Goal: Navigation & Orientation: Find specific page/section

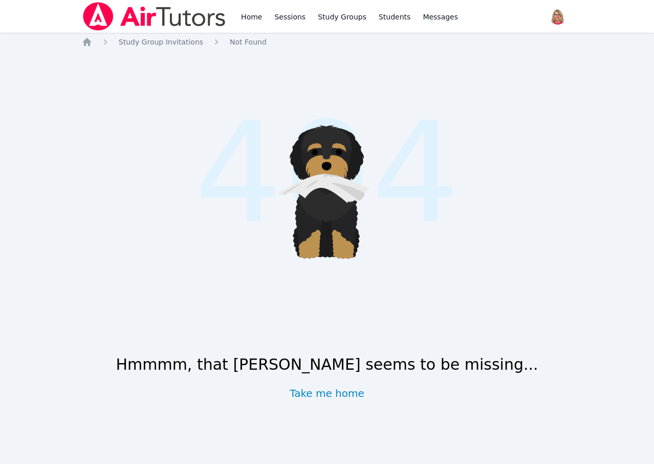
click at [295, 78] on span "404" at bounding box center [327, 173] width 266 height 209
click at [264, 15] on link "Home" at bounding box center [251, 16] width 25 height 33
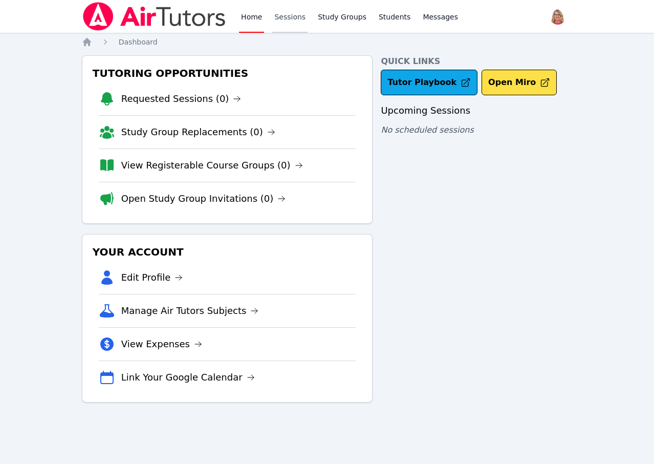
click at [304, 17] on link "Sessions" at bounding box center [289, 16] width 35 height 33
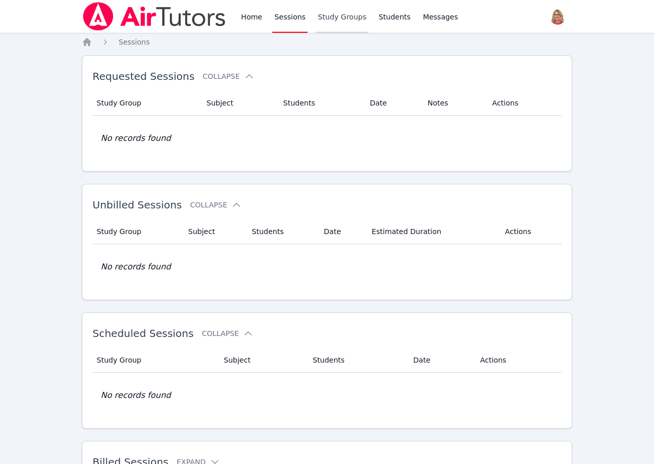
click at [353, 18] on link "Study Groups" at bounding box center [342, 16] width 53 height 33
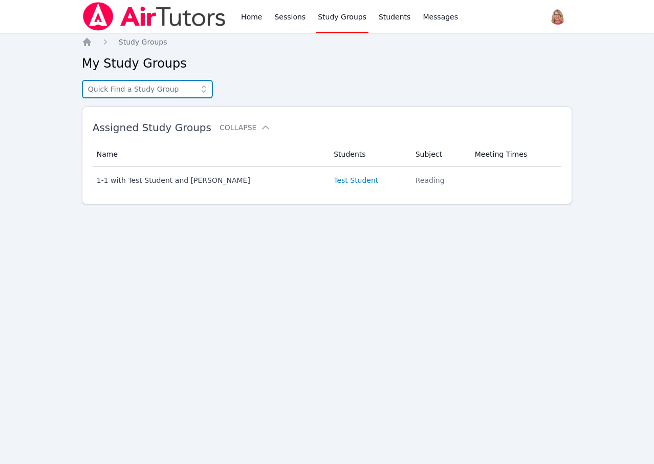
click at [167, 98] on input "text" at bounding box center [147, 89] width 131 height 18
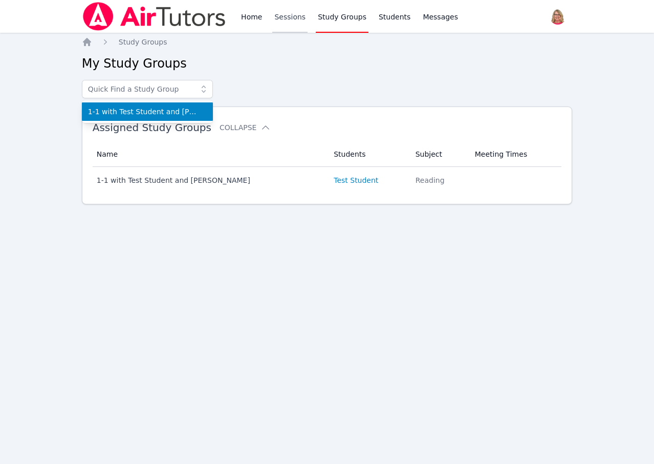
click at [308, 15] on link "Sessions" at bounding box center [289, 16] width 35 height 33
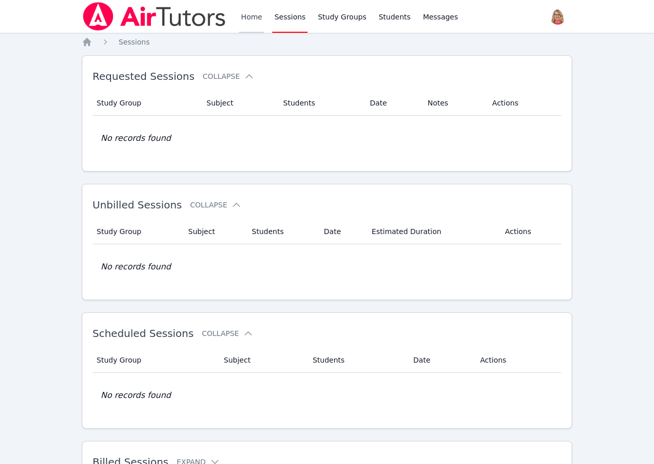
click at [264, 15] on link "Home" at bounding box center [251, 16] width 25 height 33
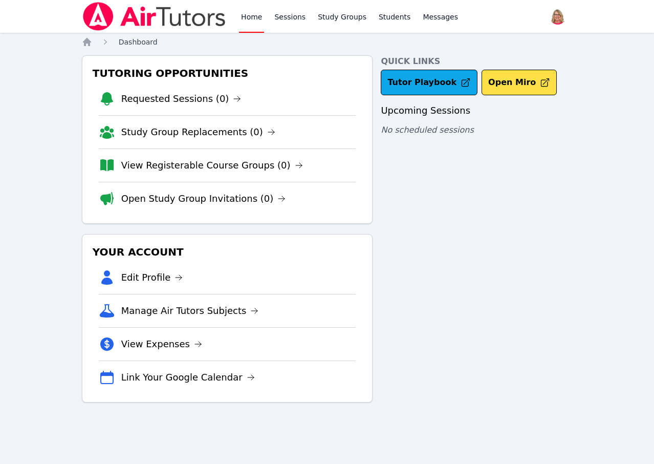
click at [141, 43] on span "Dashboard" at bounding box center [138, 42] width 39 height 8
click at [191, 139] on link "Study Group Replacements (0)" at bounding box center [198, 132] width 154 height 14
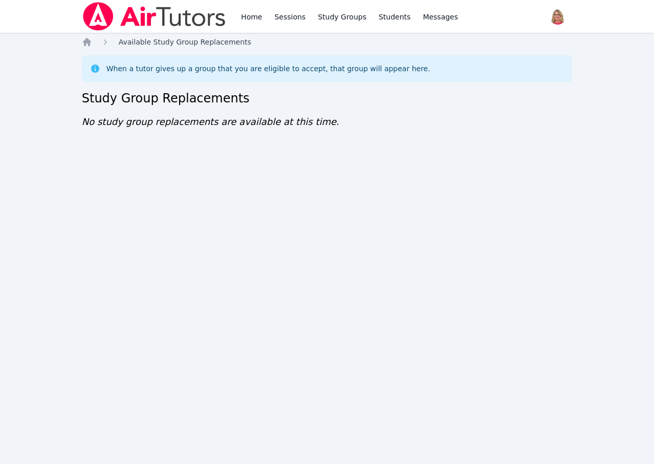
click at [144, 45] on span "Available Study Group Replacements" at bounding box center [185, 42] width 133 height 8
click at [79, 52] on div "Home Sessions Study Groups Students Messages Open user menu Michelle Foster Ope…" at bounding box center [327, 232] width 654 height 464
click at [96, 37] on div "Home Sessions Study Groups Students Messages Open user menu Michelle Foster Ope…" at bounding box center [327, 232] width 654 height 464
click at [85, 47] on icon "Breadcrumb" at bounding box center [87, 42] width 10 height 10
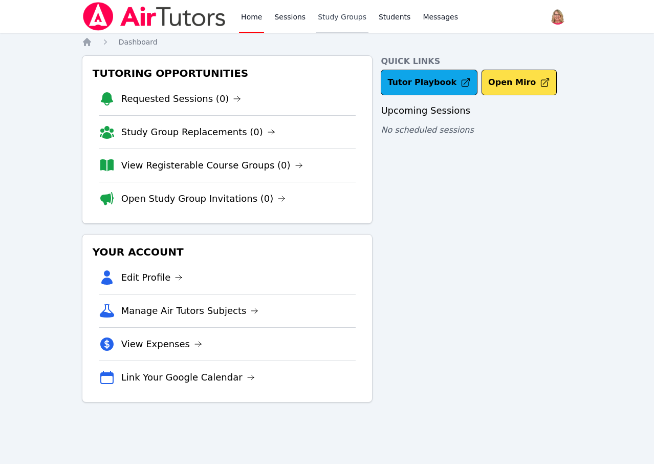
click at [353, 12] on link "Study Groups" at bounding box center [342, 16] width 53 height 33
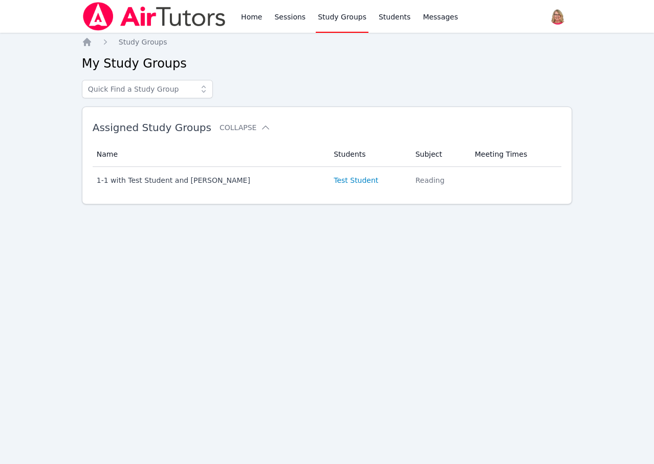
click at [172, 132] on span "Assigned Study Groups" at bounding box center [152, 127] width 119 height 12
click at [119, 134] on span "Assigned Study Groups" at bounding box center [152, 127] width 119 height 12
click at [160, 92] on input "text" at bounding box center [147, 89] width 131 height 18
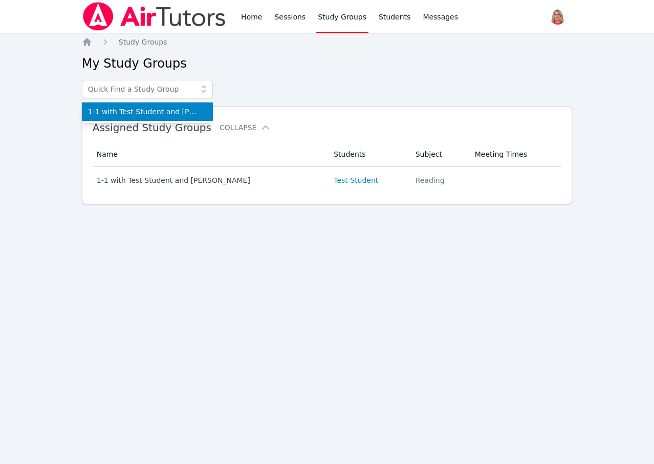
click at [329, 47] on nav "Home Study Groups" at bounding box center [327, 42] width 491 height 10
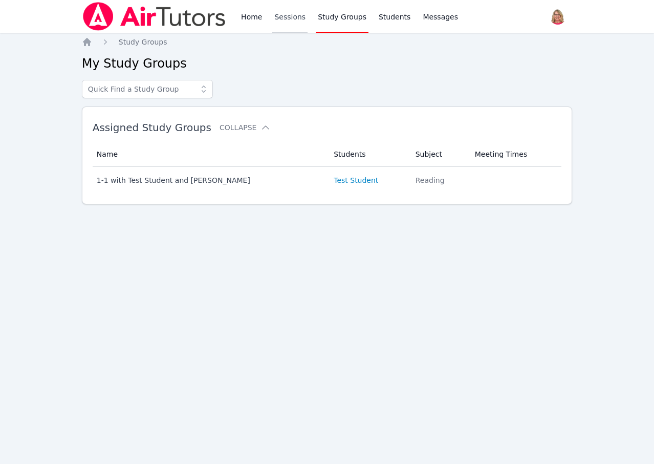
click at [296, 15] on link "Sessions" at bounding box center [289, 16] width 35 height 33
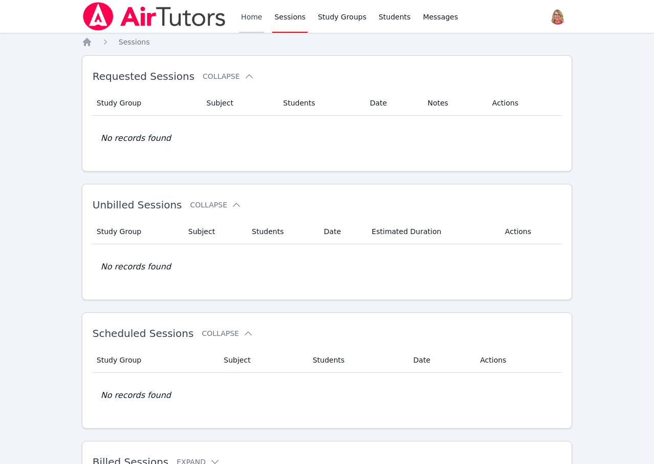
click at [260, 19] on link "Home" at bounding box center [251, 16] width 25 height 33
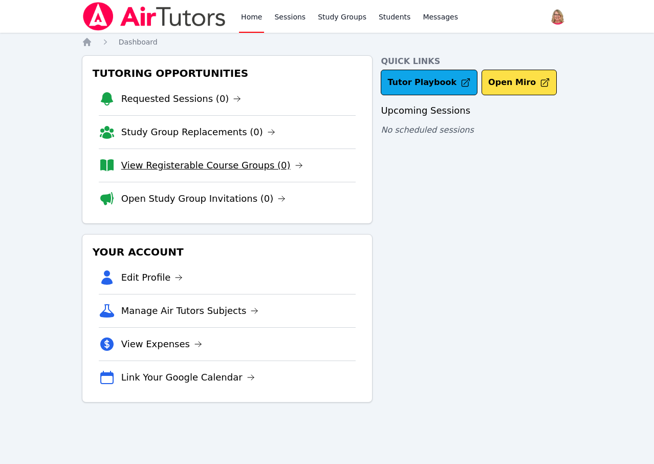
click at [191, 172] on link "View Registerable Course Groups (0)" at bounding box center [212, 165] width 182 height 14
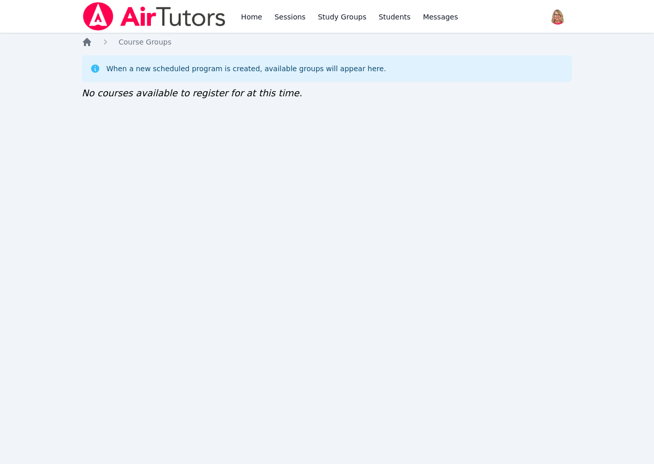
click at [90, 45] on icon "Breadcrumb" at bounding box center [87, 42] width 8 height 8
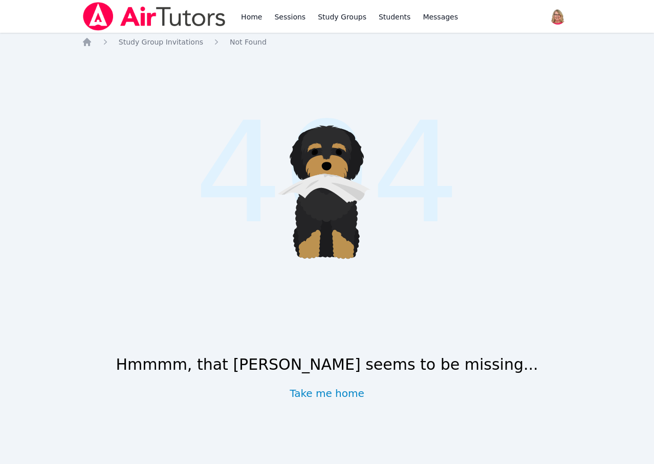
click at [367, 68] on div ".cls-1 { fill: #1c1c1e; } .cls-1, .cls-10, .cls-11, .cls-2, .cls-3, .cls-4, .cl…" at bounding box center [327, 240] width 491 height 371
click at [264, 18] on link "Home" at bounding box center [251, 16] width 25 height 33
